Goal: Information Seeking & Learning: Learn about a topic

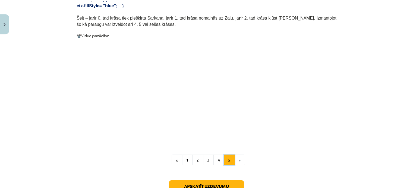
scroll to position [287, 0]
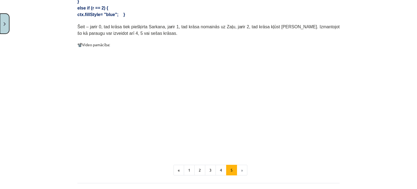
click at [4, 23] on img "Close" at bounding box center [5, 24] width 2 height 4
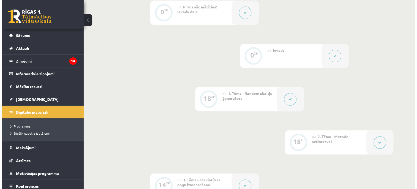
scroll to position [184, 0]
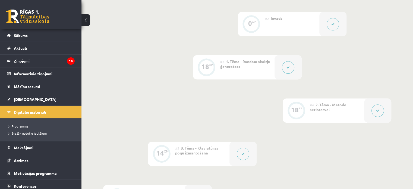
click at [380, 110] on button at bounding box center [377, 110] width 12 height 12
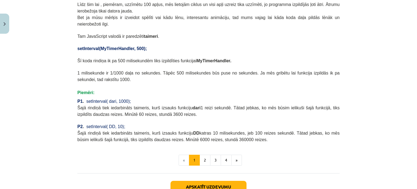
scroll to position [244, 0]
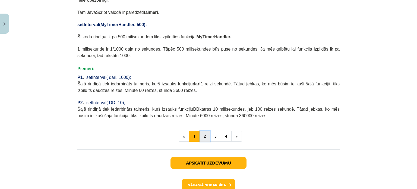
click at [200, 131] on button "2" at bounding box center [205, 136] width 11 height 11
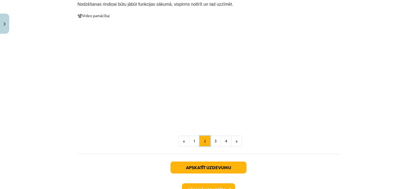
scroll to position [582, 0]
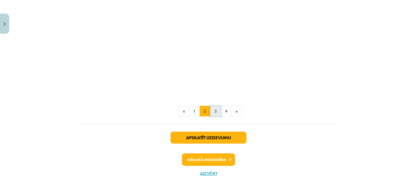
click at [214, 106] on button "3" at bounding box center [215, 111] width 11 height 11
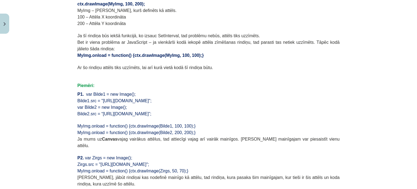
scroll to position [423, 0]
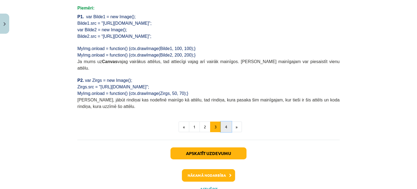
click at [224, 121] on button "4" at bounding box center [226, 126] width 11 height 11
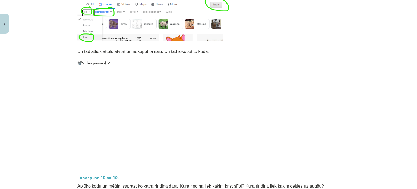
scroll to position [149, 0]
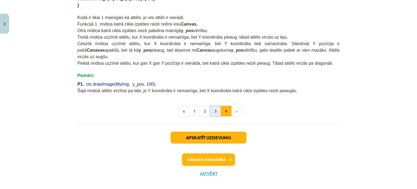
click at [214, 106] on button "3" at bounding box center [215, 111] width 11 height 11
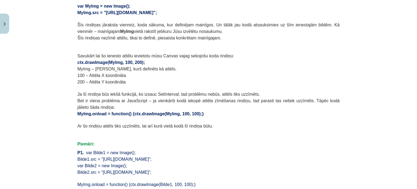
scroll to position [431, 0]
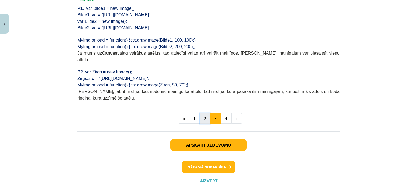
click at [200, 113] on button "2" at bounding box center [205, 118] width 11 height 11
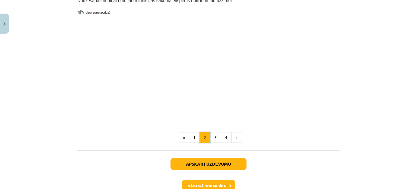
scroll to position [558, 0]
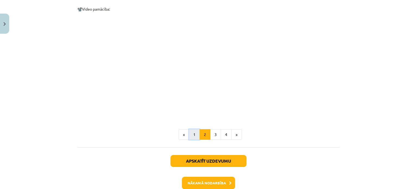
click at [192, 129] on button "1" at bounding box center [194, 134] width 11 height 11
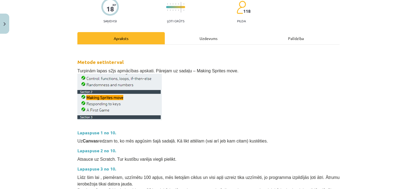
scroll to position [0, 0]
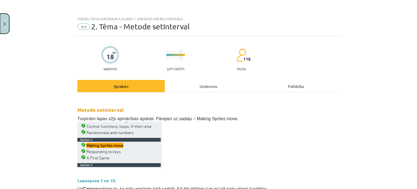
click at [8, 25] on button "Close" at bounding box center [4, 24] width 9 height 20
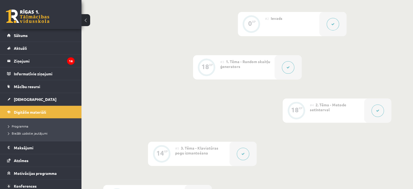
click at [285, 70] on button at bounding box center [288, 67] width 12 height 12
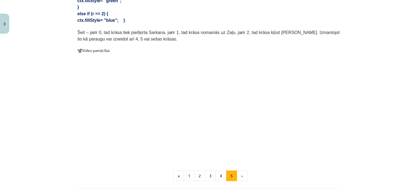
scroll to position [346, 0]
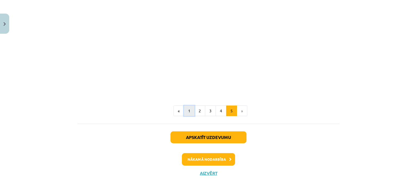
click at [187, 106] on button "1" at bounding box center [189, 110] width 11 height 11
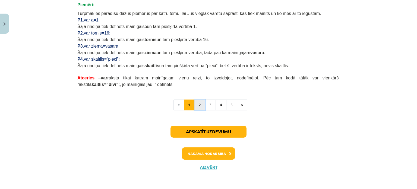
click at [194, 104] on button "2" at bounding box center [199, 104] width 11 height 11
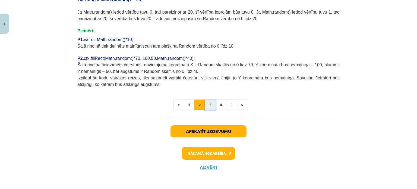
click at [205, 107] on button "3" at bounding box center [210, 104] width 11 height 11
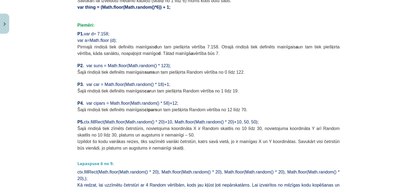
scroll to position [233, 0]
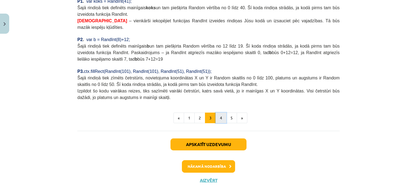
click at [219, 112] on button "4" at bounding box center [221, 117] width 11 height 11
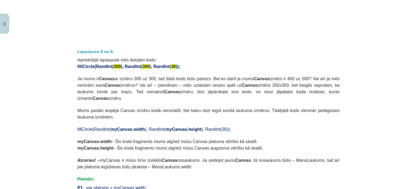
scroll to position [477, 0]
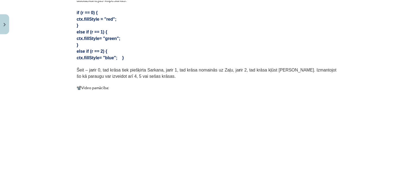
scroll to position [102, 0]
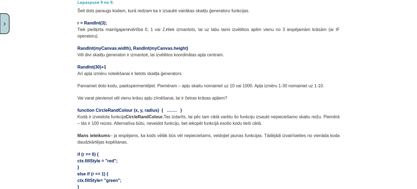
click at [0, 24] on button "Close" at bounding box center [4, 24] width 9 height 20
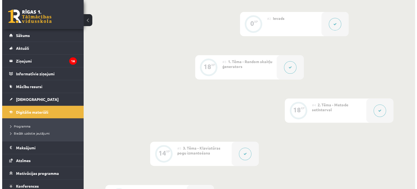
scroll to position [211, 0]
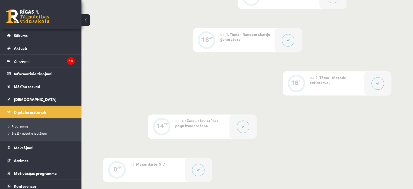
click at [240, 122] on button at bounding box center [243, 126] width 12 height 12
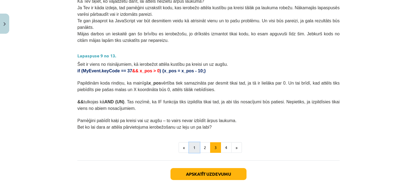
click at [194, 142] on button "1" at bounding box center [194, 147] width 11 height 11
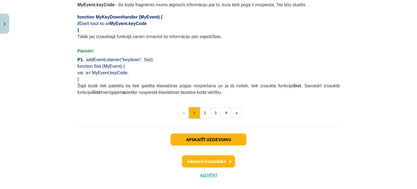
scroll to position [351, 0]
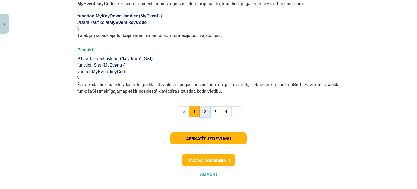
click at [202, 106] on button "2" at bounding box center [205, 111] width 11 height 11
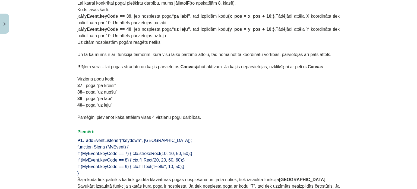
scroll to position [368, 0]
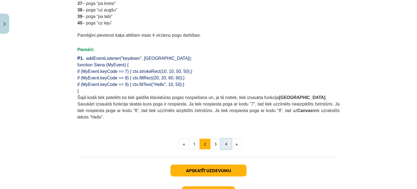
click at [221, 138] on button "4" at bounding box center [226, 143] width 11 height 11
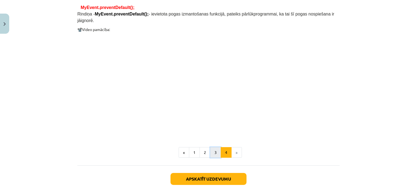
click at [212, 147] on button "3" at bounding box center [215, 152] width 11 height 11
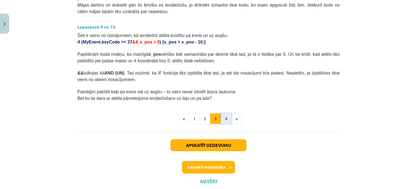
click at [223, 113] on button "4" at bounding box center [226, 118] width 11 height 11
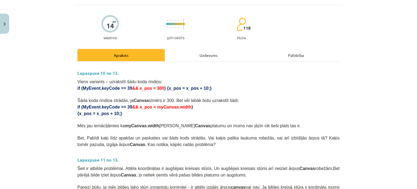
scroll to position [0, 0]
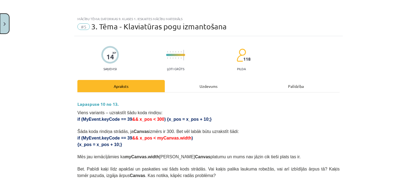
click at [5, 25] on img "Close" at bounding box center [5, 24] width 2 height 4
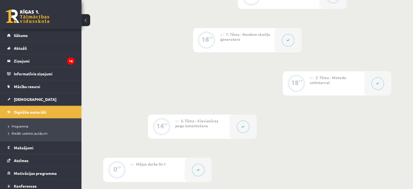
click at [330, 88] on div "#4 2. Tēma - Metode setInterval" at bounding box center [337, 83] width 54 height 24
click at [382, 87] on div at bounding box center [377, 83] width 27 height 24
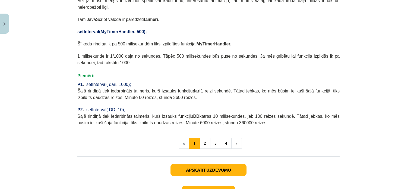
scroll to position [214, 0]
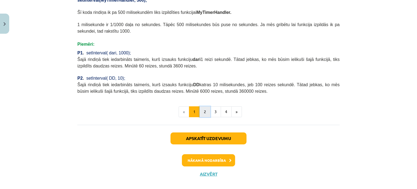
click at [200, 106] on button "2" at bounding box center [205, 111] width 11 height 11
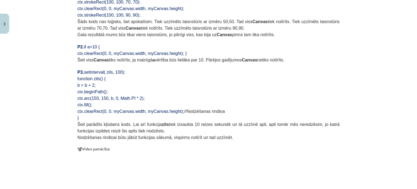
scroll to position [582, 0]
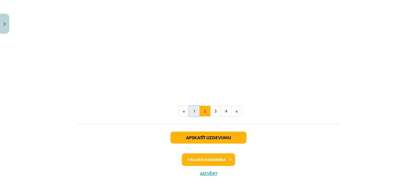
click at [193, 106] on button "1" at bounding box center [194, 111] width 11 height 11
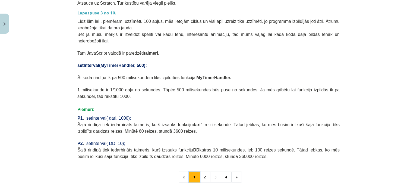
scroll to position [205, 0]
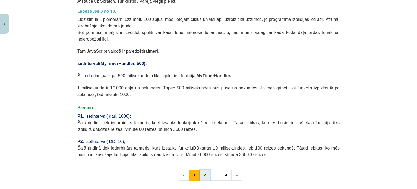
click at [202, 169] on button "2" at bounding box center [205, 174] width 11 height 11
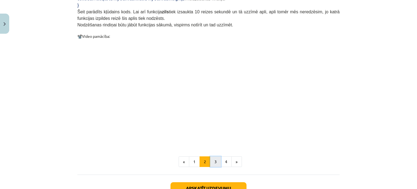
click at [216, 156] on button "3" at bounding box center [215, 161] width 11 height 11
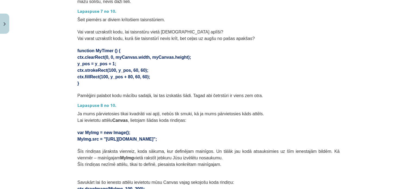
scroll to position [178, 0]
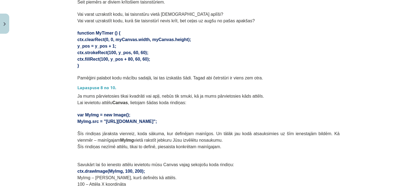
drag, startPoint x: 75, startPoint y: 105, endPoint x: 182, endPoint y: 114, distance: 107.0
click at [182, 114] on div "Lapaspuse 6 no 10. Ja gribas, lai kvadrātu kustība būtu plūdenāka, ne tik sarau…" at bounding box center [208, 136] width 262 height 435
copy div "var MyImg = new Image(); MyImg.src = "https://s2js.com/img/etc/cat_grumpy.png";"
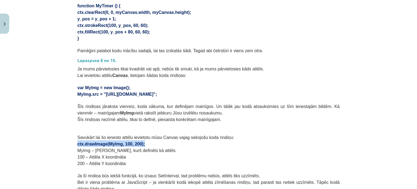
drag, startPoint x: 74, startPoint y: 137, endPoint x: 141, endPoint y: 136, distance: 66.5
click at [141, 136] on div "18 XP Saņemsi Ļoti grūts 118 pilda Apraksts Uzdevums Palīdzība Lapaspuse 6 no 1…" at bounding box center [208, 123] width 269 height 585
copy span "ctx.drawImage(MyImg, 100, 200);"
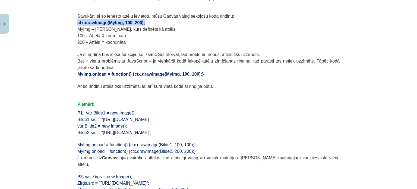
scroll to position [314, 0]
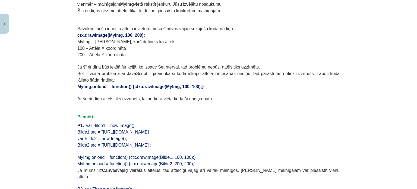
click at [164, 113] on p "Piemēri:" at bounding box center [208, 116] width 262 height 7
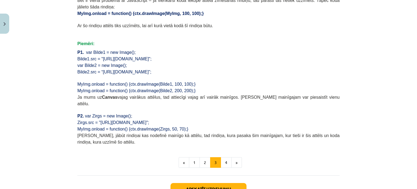
scroll to position [395, 0]
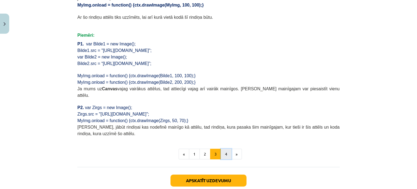
click at [221, 148] on button "4" at bounding box center [226, 153] width 11 height 11
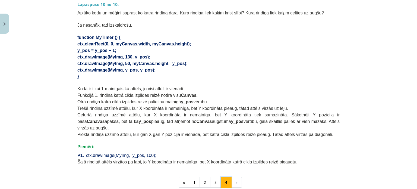
scroll to position [368, 0]
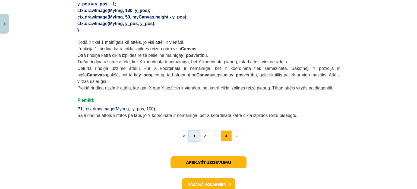
click at [194, 130] on button "1" at bounding box center [194, 135] width 11 height 11
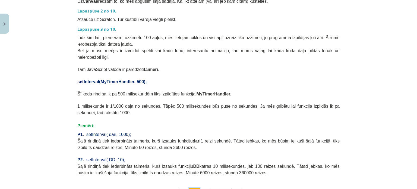
scroll to position [214, 0]
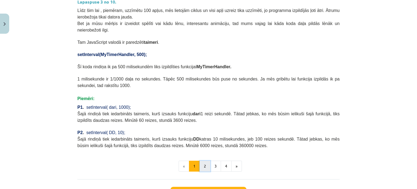
click at [204, 160] on button "2" at bounding box center [205, 165] width 11 height 11
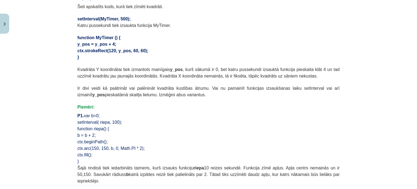
scroll to position [97, 0]
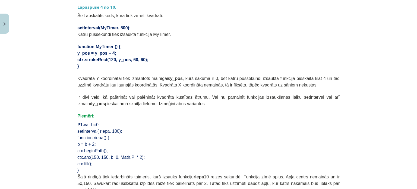
drag, startPoint x: 77, startPoint y: 45, endPoint x: 141, endPoint y: 62, distance: 67.0
click at [175, 61] on p "ctx.strokeRect(120, y_pos, 60, 60);" at bounding box center [208, 59] width 262 height 7
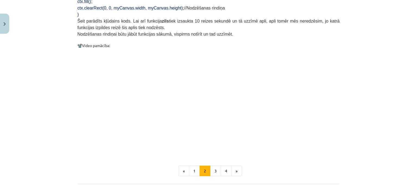
scroll to position [531, 0]
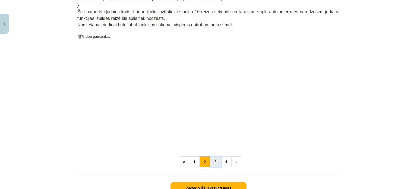
click at [214, 156] on button "3" at bounding box center [215, 161] width 11 height 11
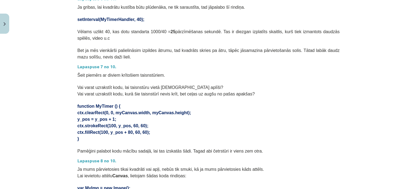
scroll to position [0, 0]
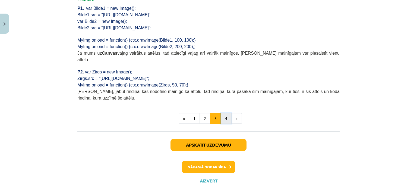
click at [225, 113] on button "4" at bounding box center [226, 118] width 11 height 11
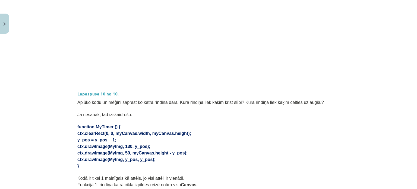
scroll to position [205, 0]
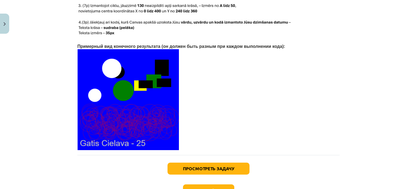
scroll to position [1169, 0]
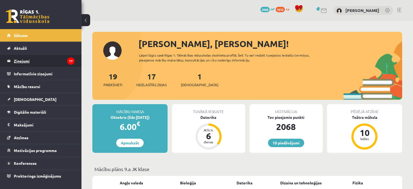
click at [38, 61] on legend "Ziņojumi 17" at bounding box center [44, 61] width 61 height 12
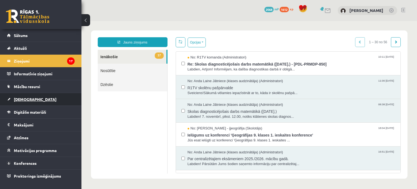
click at [30, 99] on span "Ieskaites" at bounding box center [35, 99] width 43 height 5
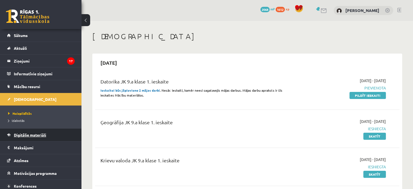
click at [28, 137] on link "Digitālie materiāli" at bounding box center [41, 134] width 68 height 12
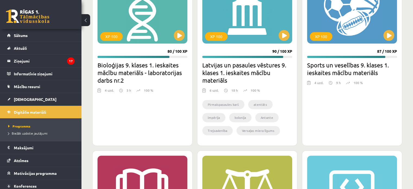
scroll to position [787, 0]
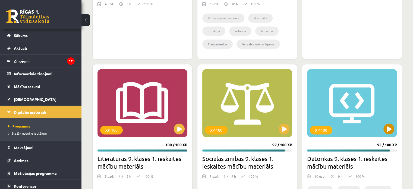
click at [344, 118] on div "XP 100" at bounding box center [352, 103] width 90 height 68
click at [384, 133] on div "XP 100" at bounding box center [352, 103] width 90 height 68
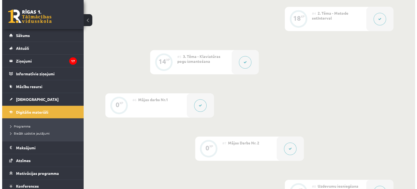
scroll to position [299, 0]
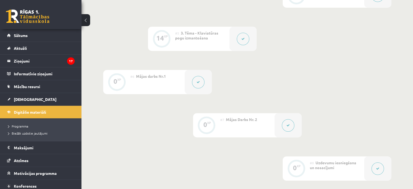
click at [270, 122] on div "#7 Mājas Darbs Nr. 2" at bounding box center [247, 125] width 54 height 24
click at [286, 123] on button at bounding box center [288, 125] width 12 height 12
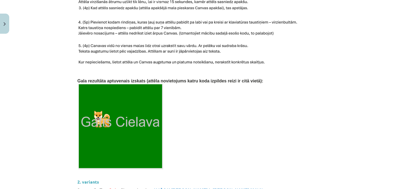
scroll to position [190, 0]
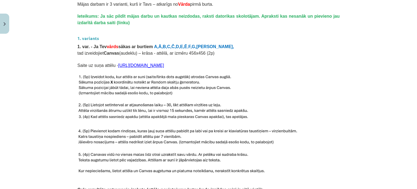
click at [155, 63] on link "https://icons.iconarchive.com/icons/google/noto-emoji-animals-nature/96/22215-d…" at bounding box center [141, 65] width 46 height 5
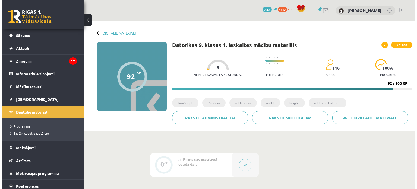
scroll to position [299, 0]
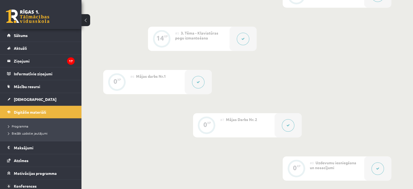
click at [283, 126] on button at bounding box center [288, 125] width 12 height 12
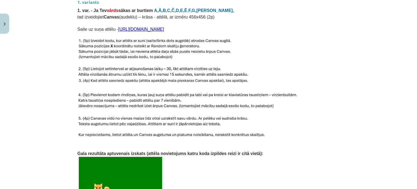
scroll to position [217, 0]
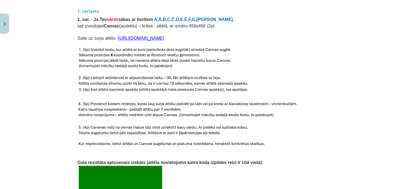
drag, startPoint x: 112, startPoint y: 32, endPoint x: 281, endPoint y: 31, distance: 168.6
click at [164, 36] on span "Saite uz suņa attēlu - [URL][DOMAIN_NAME]" at bounding box center [120, 38] width 87 height 5
click at [110, 36] on span "Saite uz suņa attēlu - [URL][DOMAIN_NAME]" at bounding box center [120, 38] width 87 height 5
drag, startPoint x: 112, startPoint y: 31, endPoint x: 300, endPoint y: 30, distance: 188.7
click at [300, 34] on p "Saite uz suņa attēlu - [URL][DOMAIN_NAME]" at bounding box center [208, 37] width 262 height 7
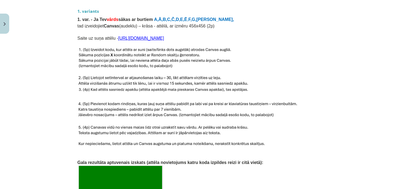
copy span "[URL][DOMAIN_NAME]"
click at [111, 49] on img at bounding box center [155, 58] width 156 height 23
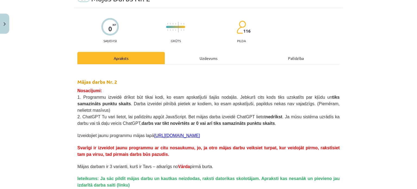
scroll to position [0, 0]
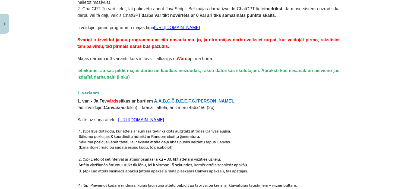
scroll to position [190, 0]
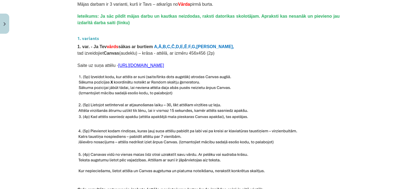
click at [229, 97] on p at bounding box center [208, 100] width 262 height 6
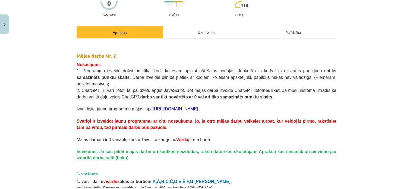
scroll to position [0, 0]
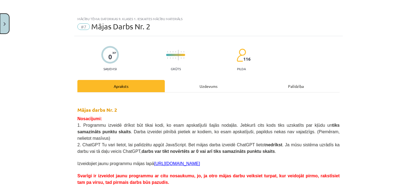
click at [1, 21] on button "Close" at bounding box center [4, 24] width 9 height 20
click at [11, 15] on div "Mācību tēma: Datorikas 9. klases 1. ieskaites mācību materiāls #7 Mājas Darbs N…" at bounding box center [208, 94] width 417 height 189
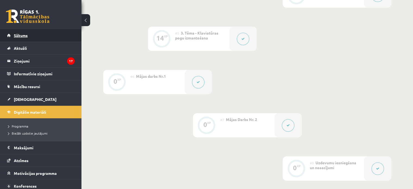
click at [23, 36] on span "Sākums" at bounding box center [21, 35] width 14 height 5
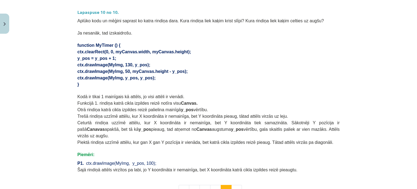
scroll to position [393, 0]
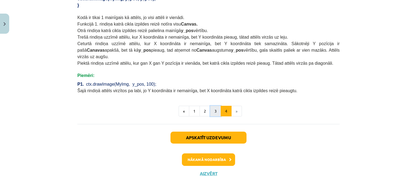
click at [212, 106] on button "3" at bounding box center [215, 111] width 11 height 11
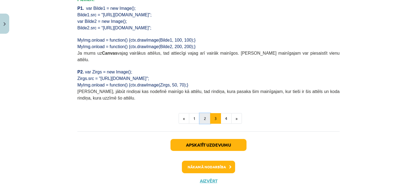
click at [204, 113] on button "2" at bounding box center [205, 118] width 11 height 11
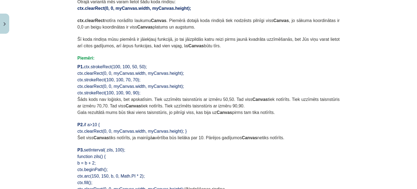
scroll to position [314, 0]
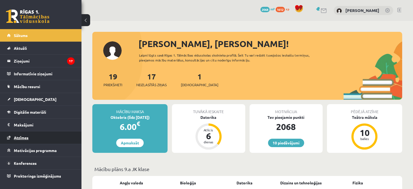
click at [40, 134] on link "Atzīmes" at bounding box center [41, 137] width 68 height 12
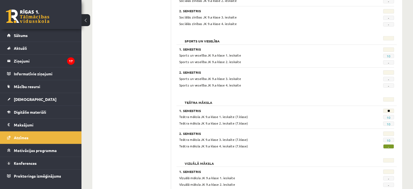
scroll to position [956, 0]
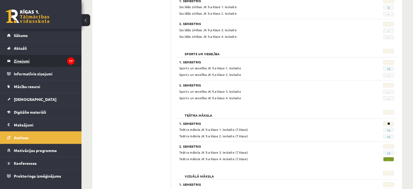
click at [24, 62] on legend "Ziņojumi 17" at bounding box center [44, 61] width 61 height 12
